Goal: Information Seeking & Learning: Learn about a topic

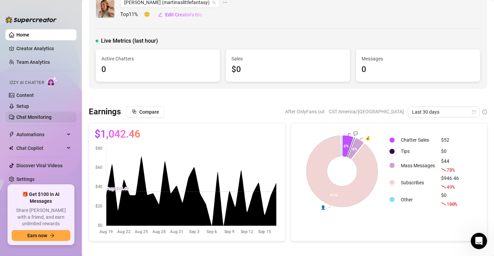
scroll to position [4, 0]
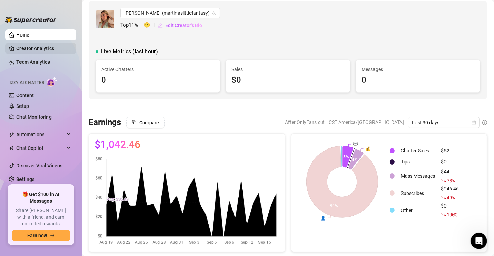
click at [33, 52] on link "Creator Analytics" at bounding box center [43, 48] width 55 height 11
click at [30, 49] on link "Creator Analytics" at bounding box center [43, 48] width 55 height 11
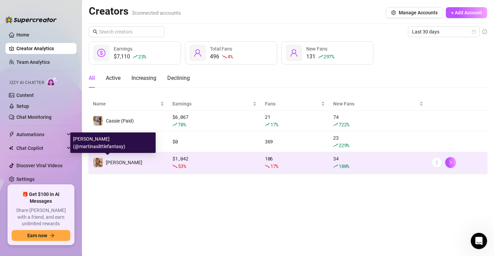
click at [120, 161] on span "[PERSON_NAME]" at bounding box center [124, 162] width 37 height 5
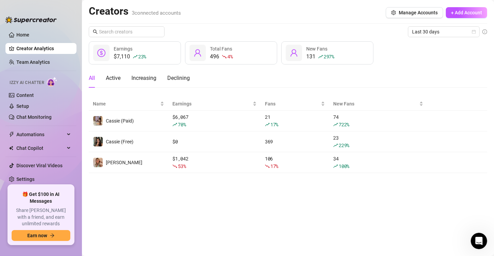
click at [397, 181] on main "Creators 3 connected accounts Manage Accounts + Add Account Last 30 days $7,110…" at bounding box center [288, 128] width 412 height 256
click at [49, 59] on link "Team Analytics" at bounding box center [32, 61] width 33 height 5
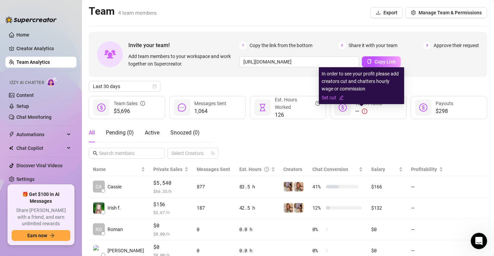
click at [362, 109] on icon "exclamation-circle" at bounding box center [364, 111] width 5 height 5
click at [326, 98] on link "Set cut" at bounding box center [362, 98] width 80 height 8
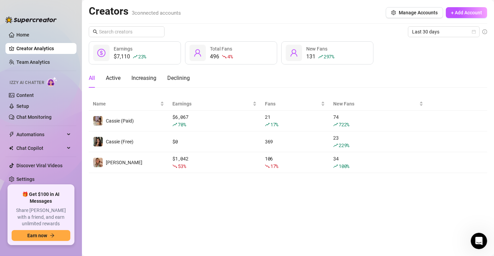
click at [397, 190] on main "Creators 3 connected accounts Manage Accounts + Add Account Last 30 days $7,110…" at bounding box center [288, 128] width 412 height 256
